Goal: Task Accomplishment & Management: Manage account settings

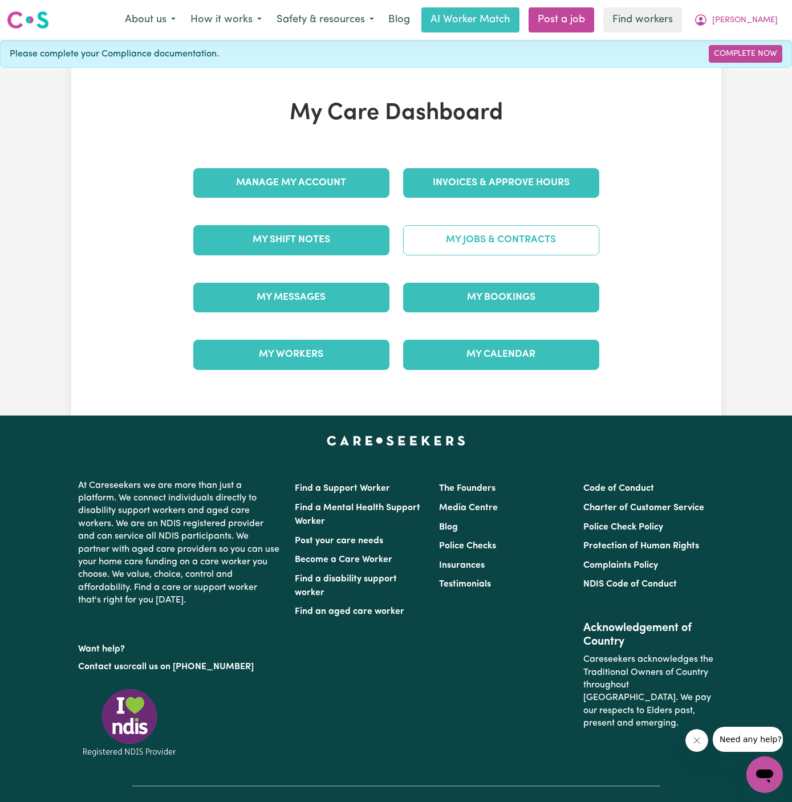
click at [517, 233] on link "My Jobs & Contracts" at bounding box center [501, 240] width 196 height 30
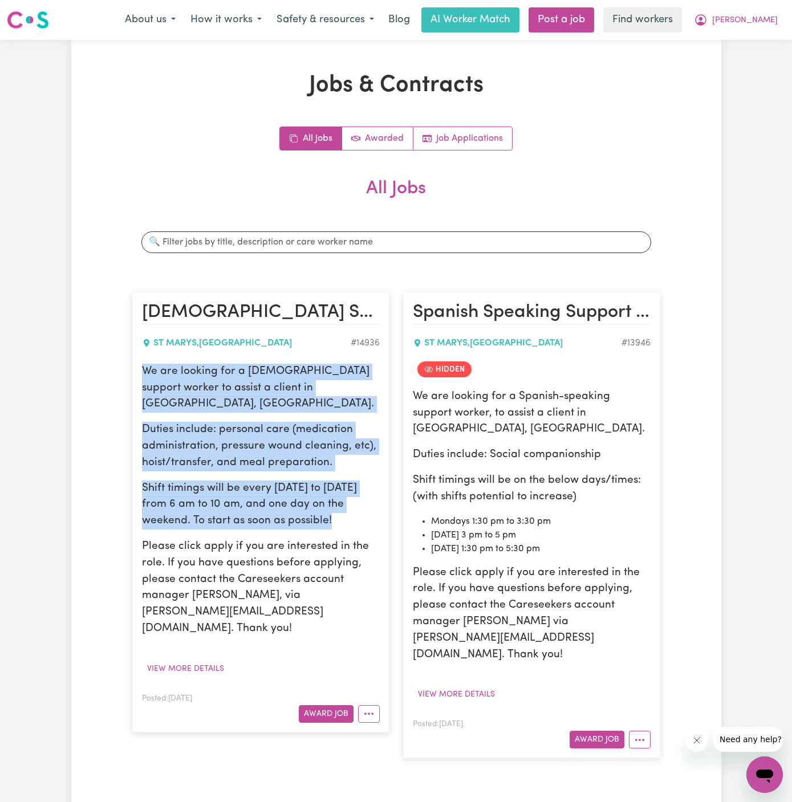
drag, startPoint x: 143, startPoint y: 368, endPoint x: 353, endPoint y: 505, distance: 250.5
click at [353, 505] on div "We are looking for a [DEMOGRAPHIC_DATA] support worker to assist a client in [G…" at bounding box center [261, 501] width 238 height 274
copy div "We are looking for a [DEMOGRAPHIC_DATA] support worker to assist a client in [G…"
click at [765, 16] on span "[PERSON_NAME]" at bounding box center [745, 20] width 66 height 13
click at [762, 38] on link "My Dashboard" at bounding box center [739, 45] width 90 height 22
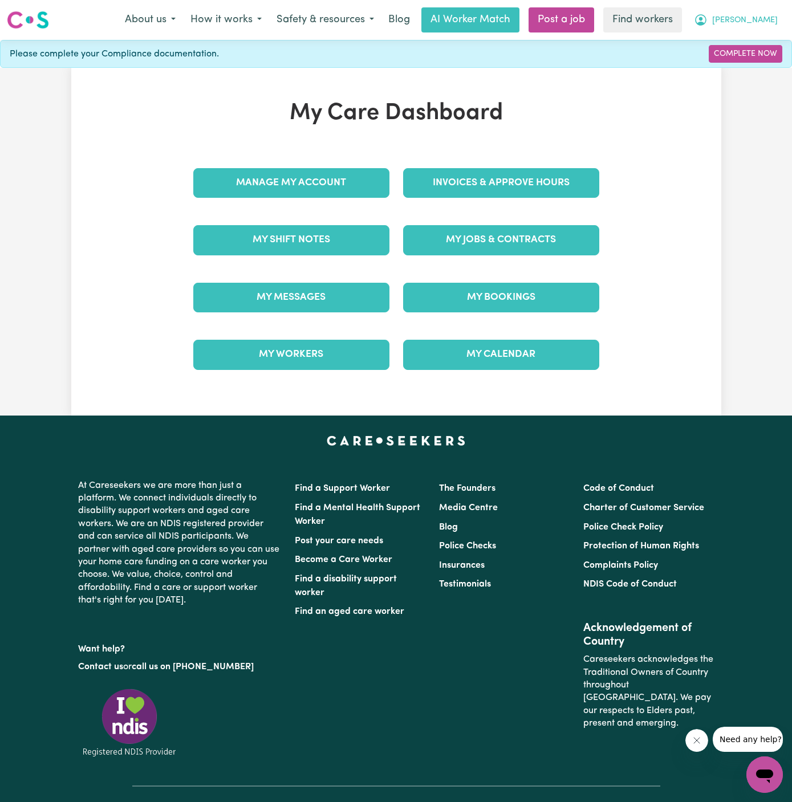
click at [761, 18] on button "[PERSON_NAME]" at bounding box center [735, 20] width 99 height 24
click at [737, 74] on link "Logout" at bounding box center [739, 66] width 90 height 22
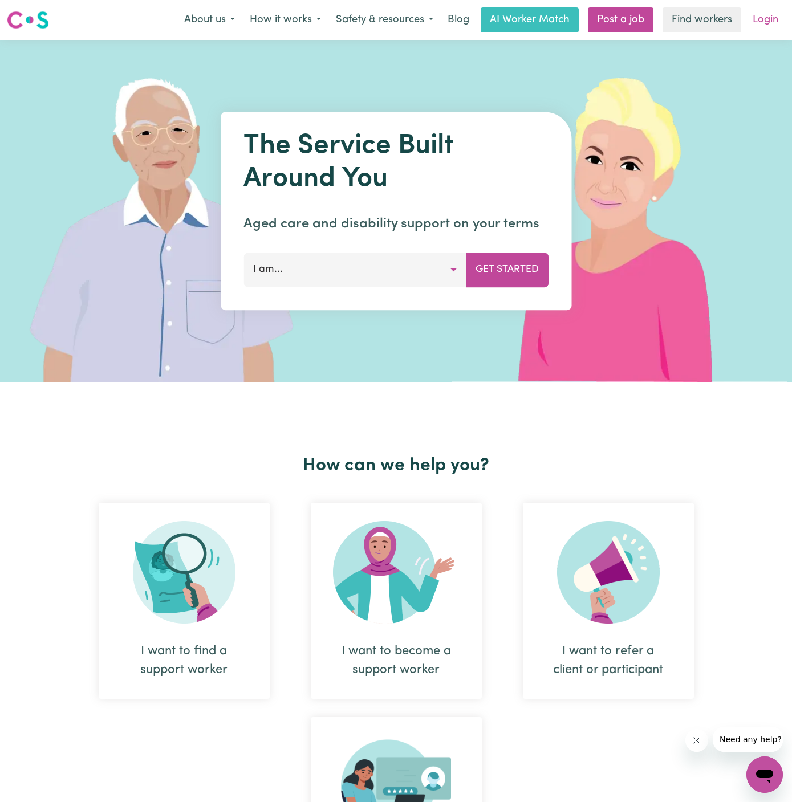
click at [762, 25] on link "Login" at bounding box center [765, 19] width 39 height 25
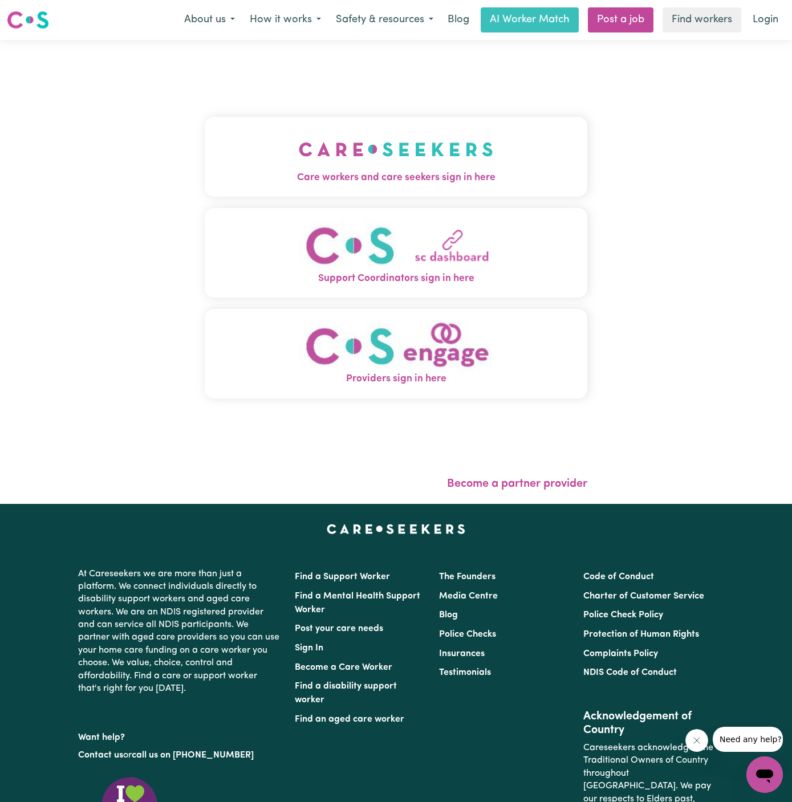
click at [475, 160] on img "Care workers and care seekers sign in here" at bounding box center [396, 149] width 194 height 42
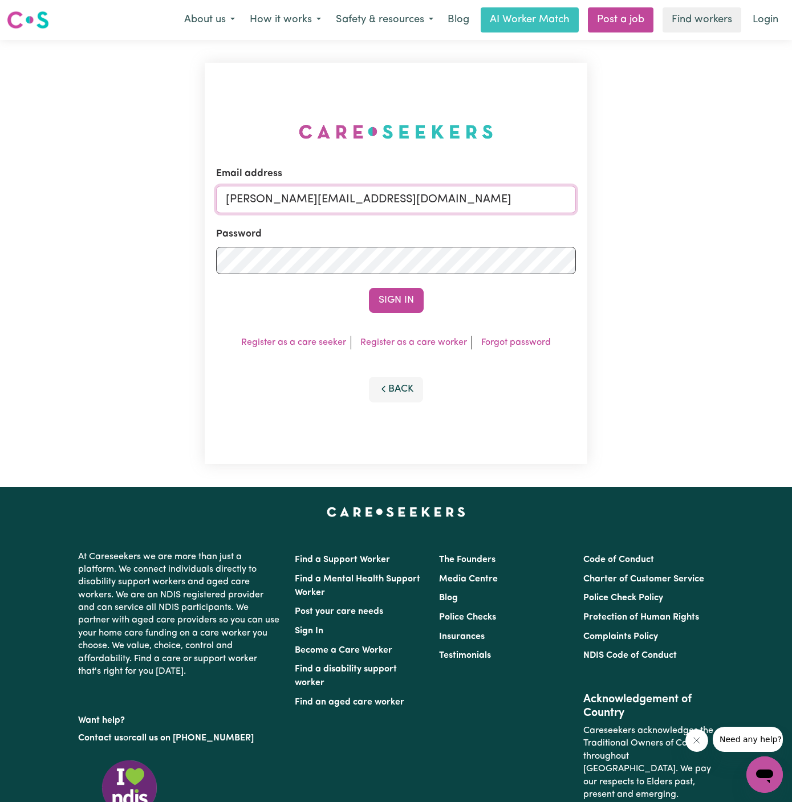
click at [442, 205] on input "[PERSON_NAME][EMAIL_ADDRESS][DOMAIN_NAME]" at bounding box center [396, 199] width 360 height 27
drag, startPoint x: 286, startPoint y: 198, endPoint x: 713, endPoint y: 214, distance: 427.3
click at [713, 214] on div "Email address [EMAIL_ADDRESS][DOMAIN_NAME] Password Sign In Register as a care …" at bounding box center [396, 263] width 792 height 447
type input "[EMAIL_ADDRESS][DOMAIN_NAME]"
click at [369, 288] on button "Sign In" at bounding box center [396, 300] width 55 height 25
